Goal: Transaction & Acquisition: Purchase product/service

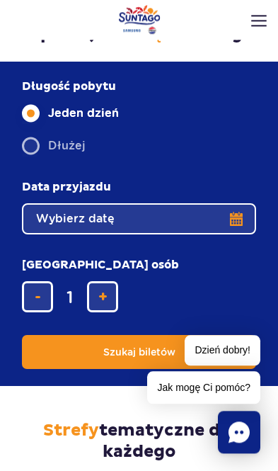
click at [244, 228] on button "Wybierz datę" at bounding box center [139, 218] width 234 height 31
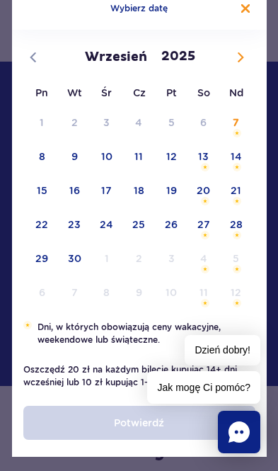
scroll to position [69, 0]
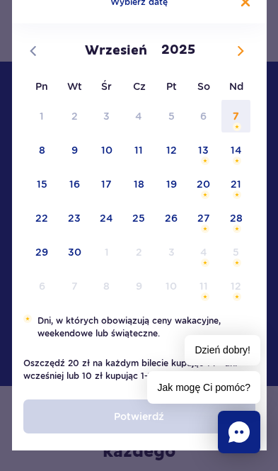
click at [236, 115] on span "7" at bounding box center [236, 116] width 33 height 33
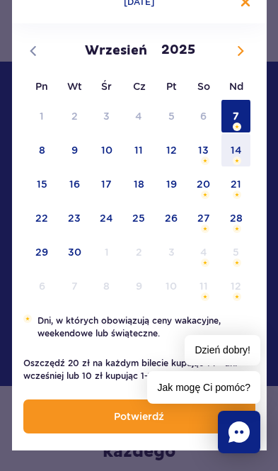
click at [237, 151] on span "14" at bounding box center [236, 150] width 33 height 33
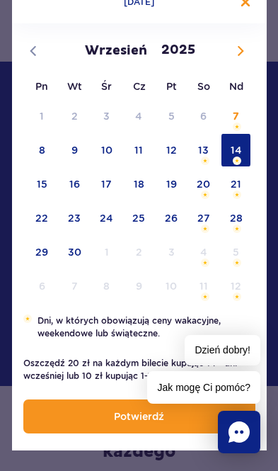
click at [148, 417] on p "Potwierdź" at bounding box center [139, 416] width 50 height 11
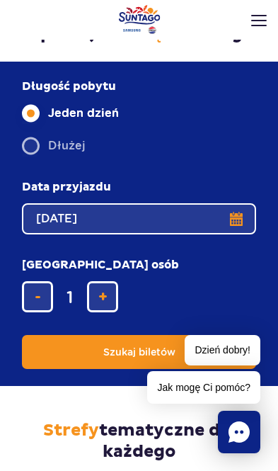
click at [97, 281] on button "dodaj bilet" at bounding box center [102, 296] width 31 height 31
click at [103, 281] on button "dodaj bilet" at bounding box center [102, 296] width 31 height 31
click at [106, 297] on span "dodaj bilet" at bounding box center [102, 297] width 9 height 0
click at [105, 297] on span "dodaj bilet" at bounding box center [102, 297] width 9 height 0
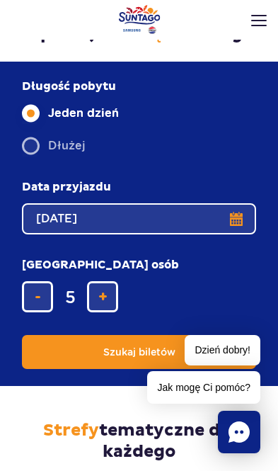
type input "6"
click at [137, 346] on span "Szukaj biletów" at bounding box center [139, 351] width 72 height 11
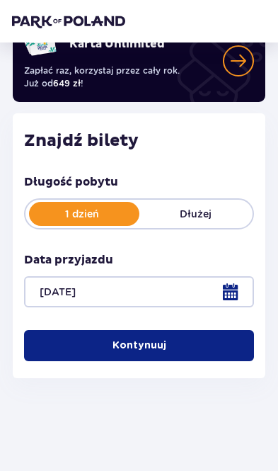
scroll to position [121, 0]
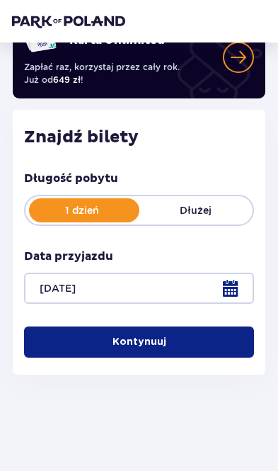
click at [176, 340] on button "Kontynuuj" at bounding box center [139, 342] width 230 height 31
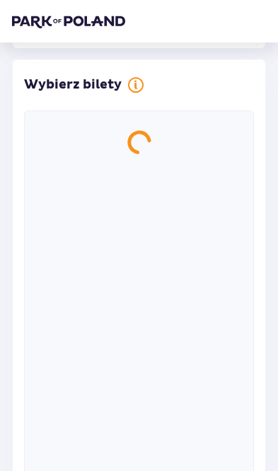
scroll to position [295, 0]
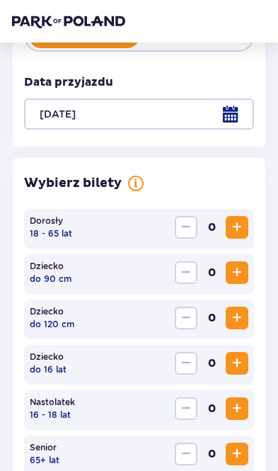
click at [242, 225] on span "Increase" at bounding box center [237, 227] width 17 height 17
click at [247, 217] on button "Increase" at bounding box center [237, 227] width 23 height 23
click at [246, 266] on button "Increase" at bounding box center [237, 272] width 23 height 23
click at [244, 360] on span "Increase" at bounding box center [237, 363] width 17 height 17
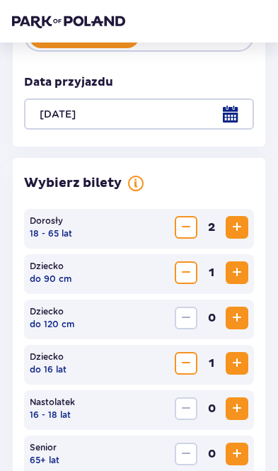
click at [244, 360] on span "Increase" at bounding box center [237, 363] width 17 height 17
click at [248, 358] on button "Increase" at bounding box center [237, 363] width 23 height 23
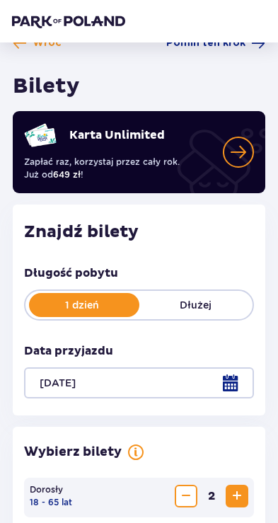
scroll to position [0, 0]
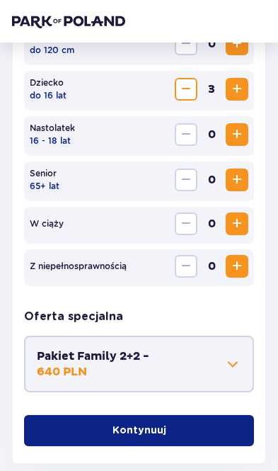
click at [237, 362] on span at bounding box center [233, 364] width 17 height 17
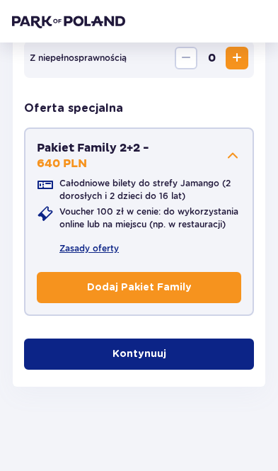
scroll to position [778, 0]
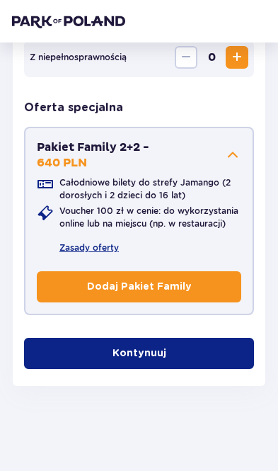
click at [208, 347] on button "Kontynuuj" at bounding box center [139, 353] width 230 height 31
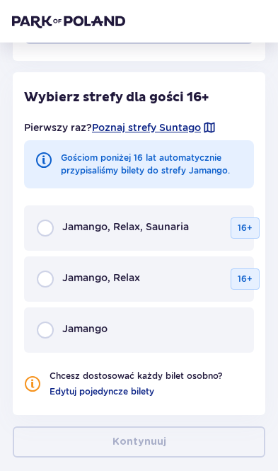
scroll to position [1051, 0]
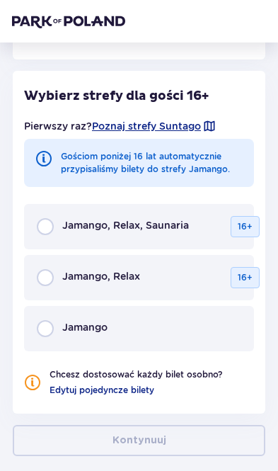
click at [42, 222] on input "radio" at bounding box center [45, 226] width 17 height 17
radio input "true"
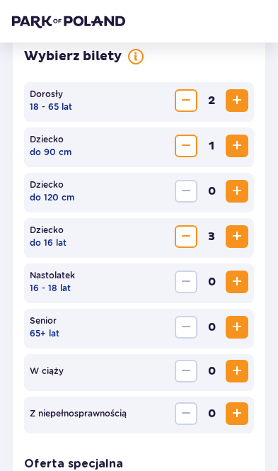
scroll to position [419, 0]
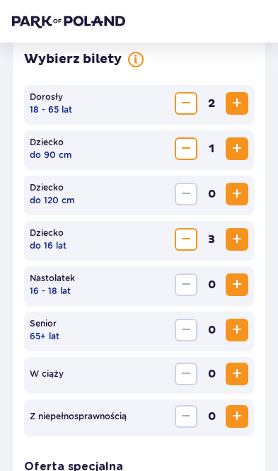
click at [246, 228] on button "Increase" at bounding box center [237, 239] width 23 height 23
click at [194, 146] on span "Decrease" at bounding box center [186, 148] width 17 height 17
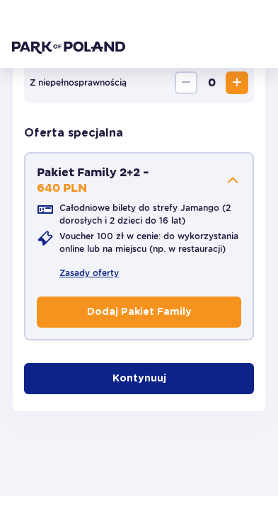
scroll to position [702, 0]
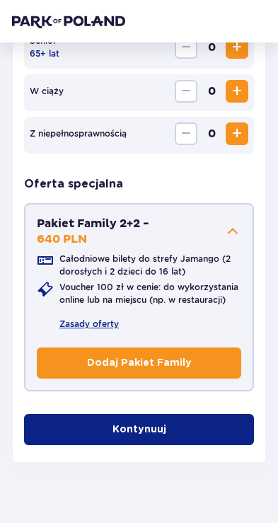
click at [178, 436] on button "Kontynuuj" at bounding box center [139, 429] width 230 height 31
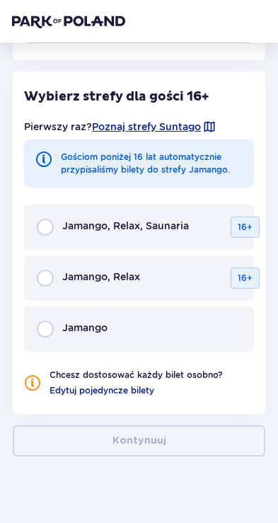
scroll to position [1051, 0]
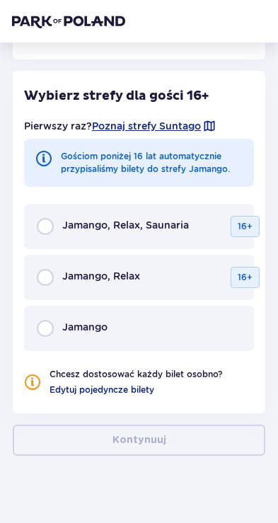
click at [57, 217] on div "Jamango, Relax, Saunaria 16+" at bounding box center [139, 226] width 230 height 45
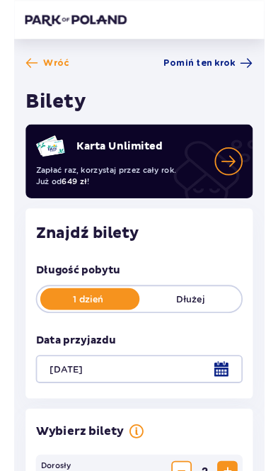
scroll to position [21, 0]
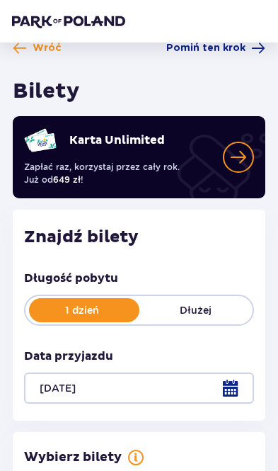
click at [28, 47] on span "Wróć" at bounding box center [37, 48] width 49 height 14
